Goal: Task Accomplishment & Management: Use online tool/utility

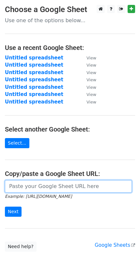
click at [22, 183] on input "url" at bounding box center [68, 186] width 127 height 12
paste input "[URL][DOMAIN_NAME]"
type input "[URL][DOMAIN_NAME]"
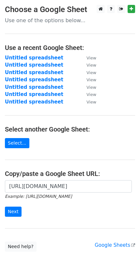
click at [17, 206] on form "[URL][DOMAIN_NAME] Example: [URL][DOMAIN_NAME] Next" at bounding box center [70, 198] width 130 height 37
click at [17, 208] on input "Next" at bounding box center [13, 212] width 17 height 10
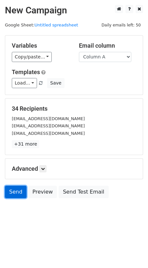
click at [11, 188] on link "Send" at bounding box center [16, 192] width 22 height 12
